Goal: Task Accomplishment & Management: Use online tool/utility

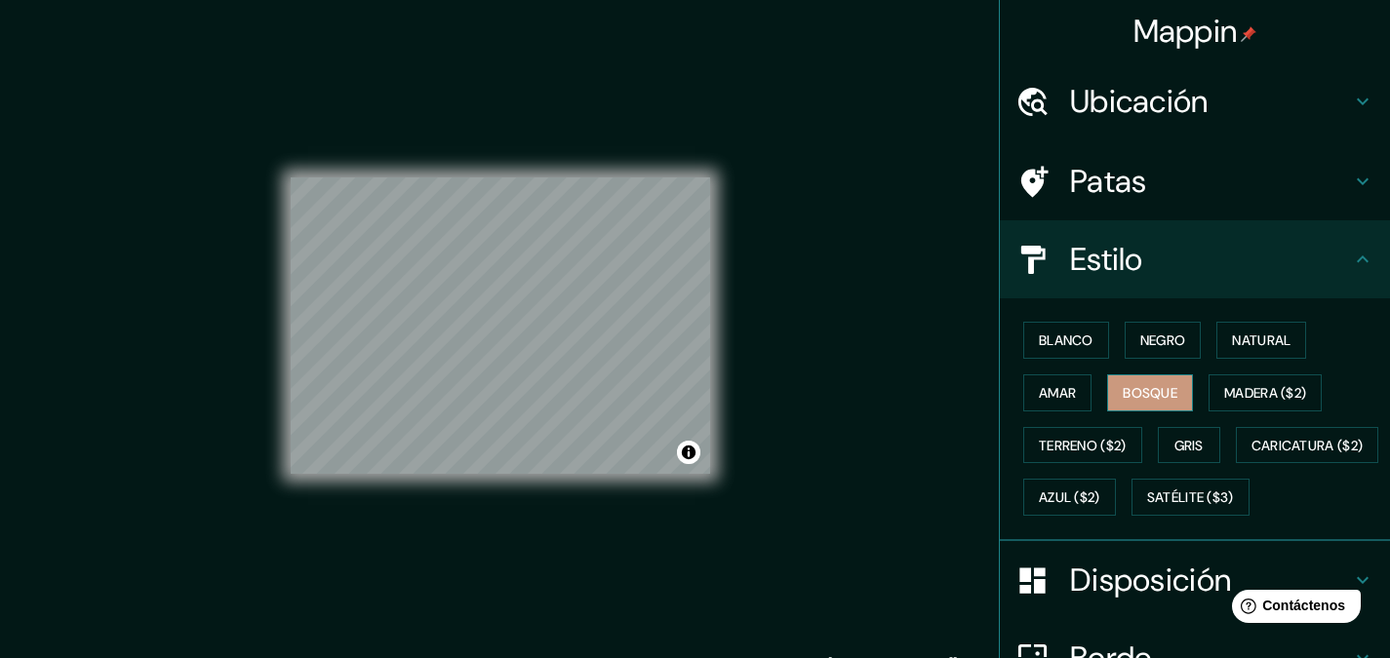
scroll to position [98, 0]
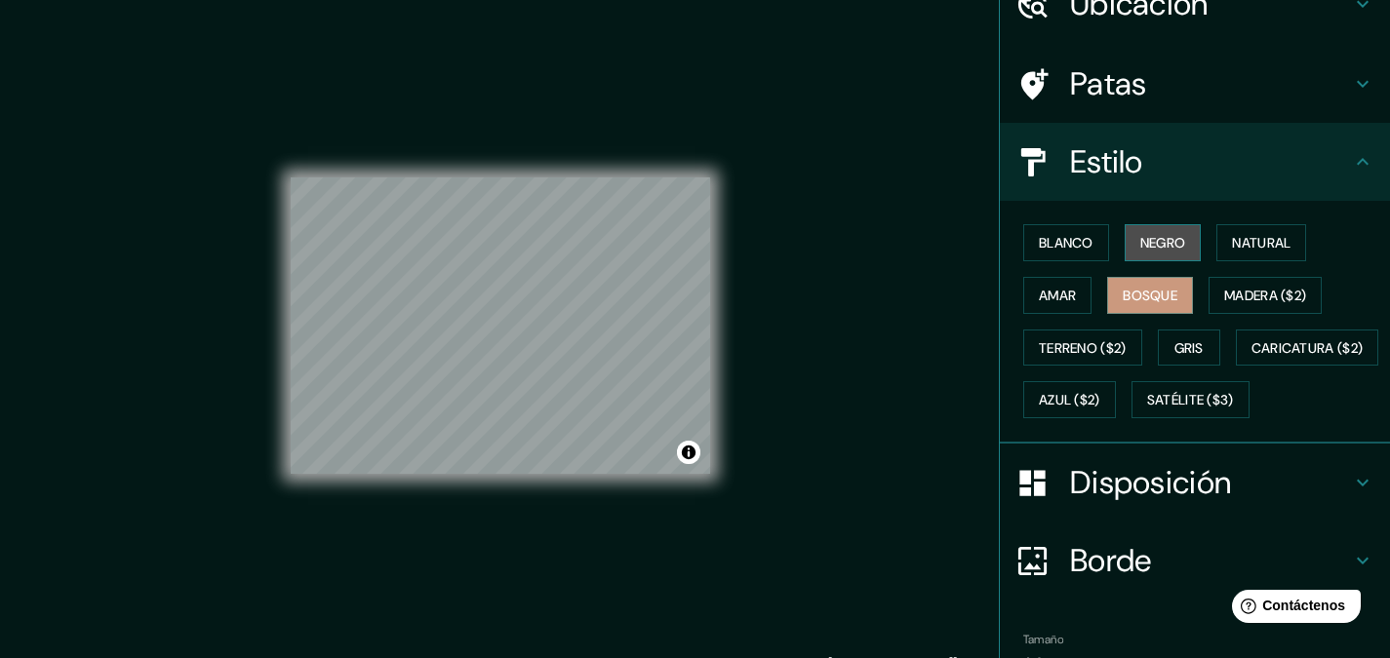
click at [1140, 244] on font "Negro" at bounding box center [1163, 243] width 46 height 18
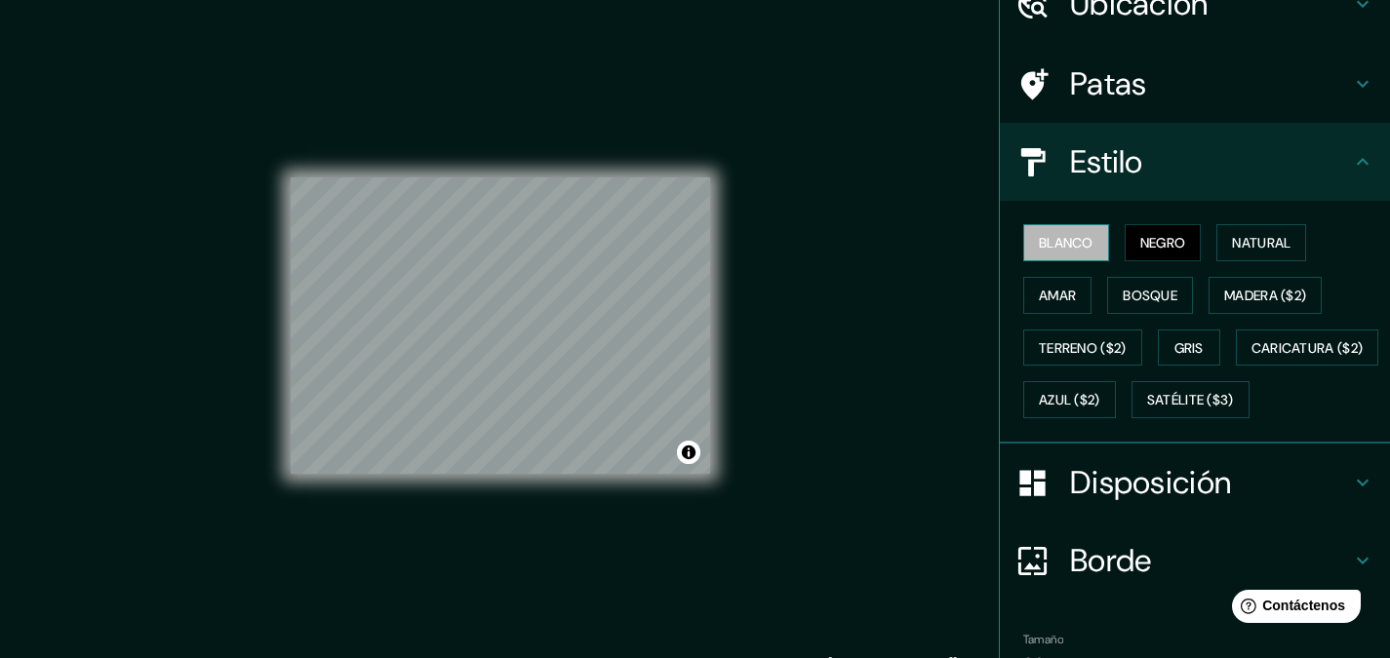
click at [1077, 238] on font "Blanco" at bounding box center [1066, 243] width 55 height 18
click at [1129, 260] on button "Negro" at bounding box center [1162, 242] width 77 height 37
click at [1066, 248] on font "Blanco" at bounding box center [1066, 243] width 55 height 18
click at [1216, 236] on button "Natural" at bounding box center [1261, 242] width 90 height 37
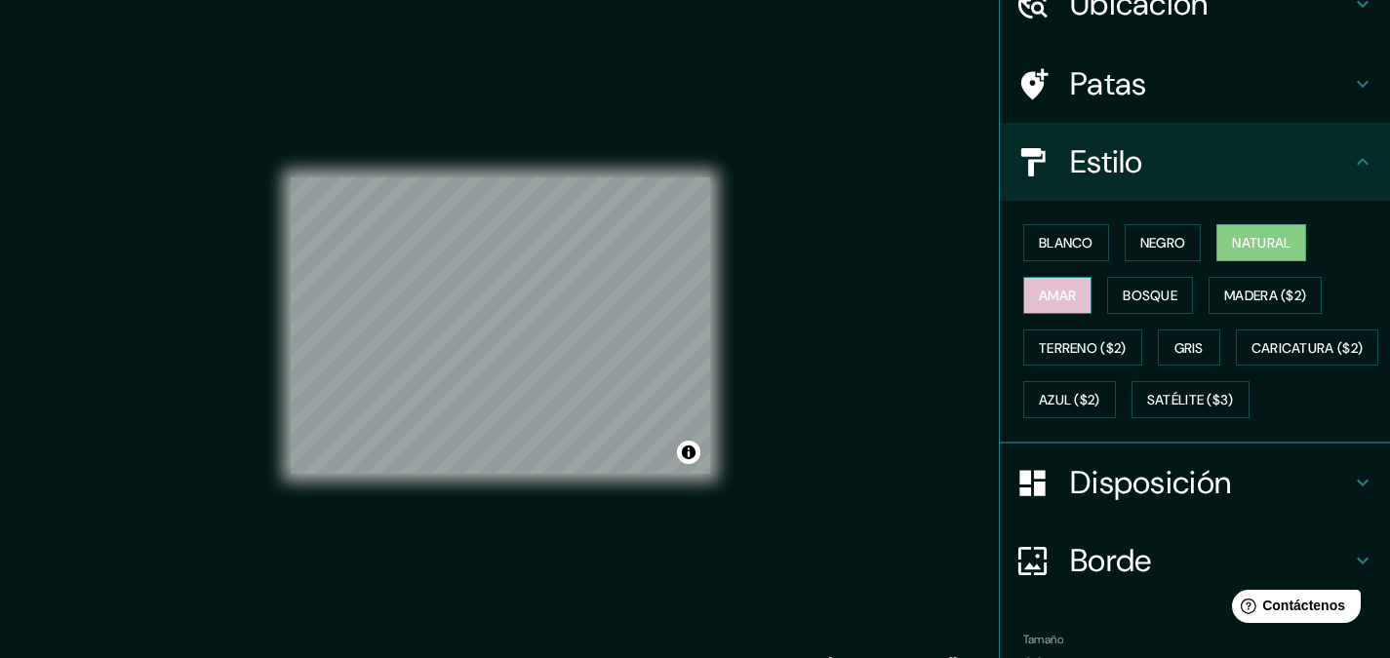
click at [1052, 302] on font "Amar" at bounding box center [1057, 296] width 37 height 18
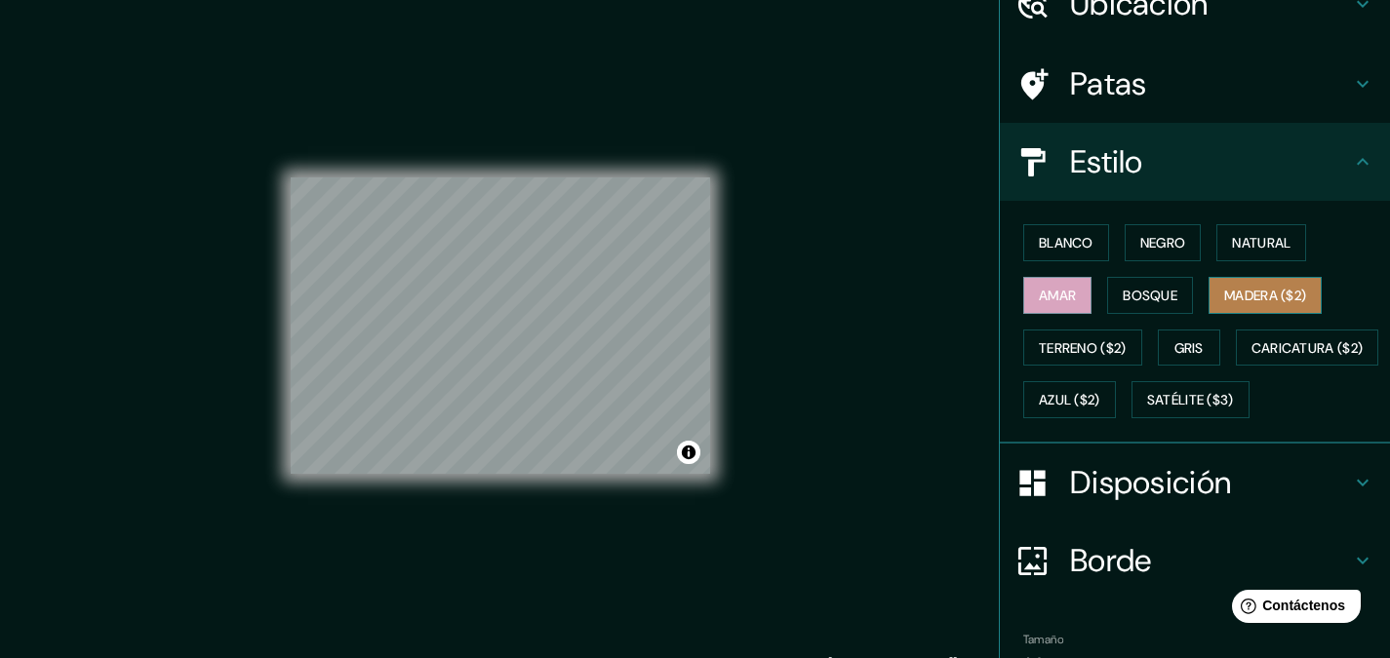
click at [1262, 285] on font "Madera ($2)" at bounding box center [1265, 295] width 82 height 25
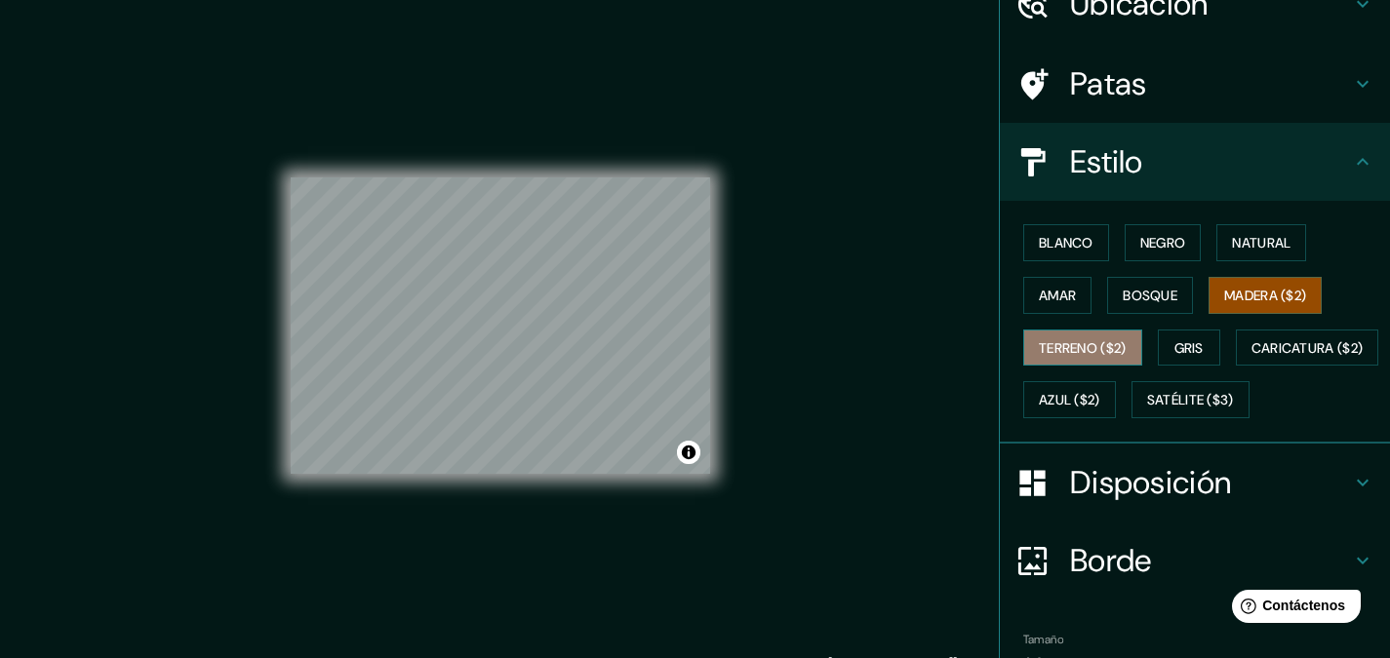
click at [1062, 331] on button "Terreno ($2)" at bounding box center [1082, 348] width 119 height 37
click at [1240, 303] on font "Madera ($2)" at bounding box center [1265, 296] width 82 height 18
